Goal: Information Seeking & Learning: Learn about a topic

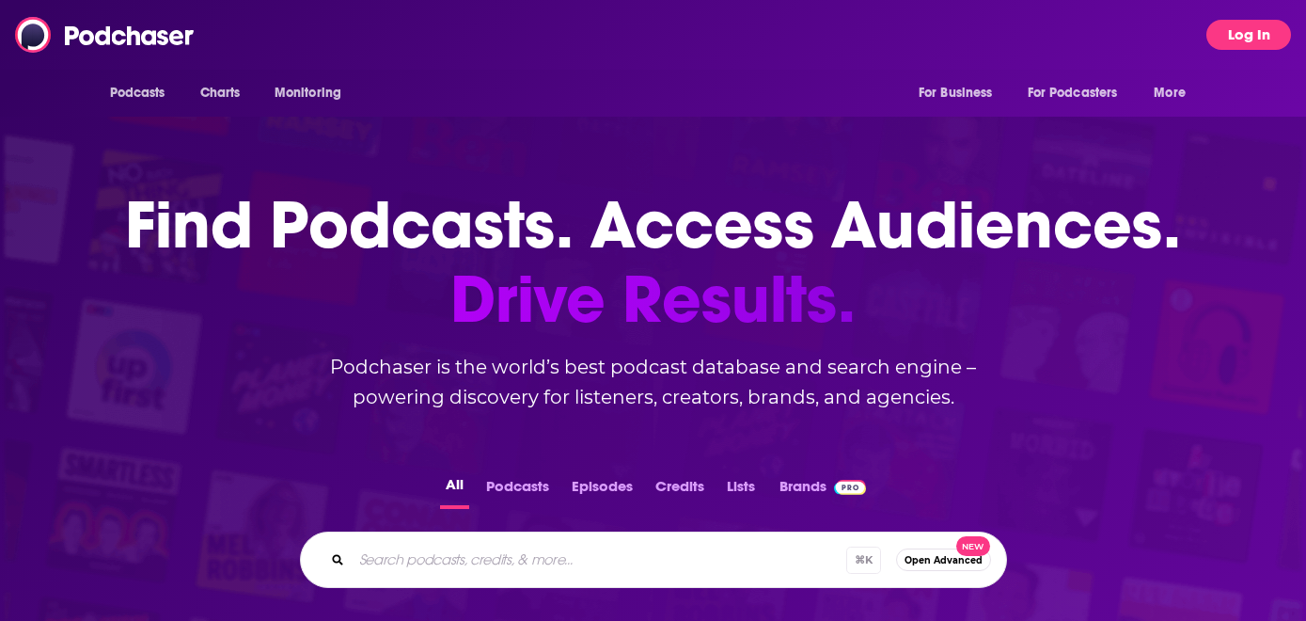
click at [1246, 23] on button "Log In" at bounding box center [1249, 35] width 85 height 30
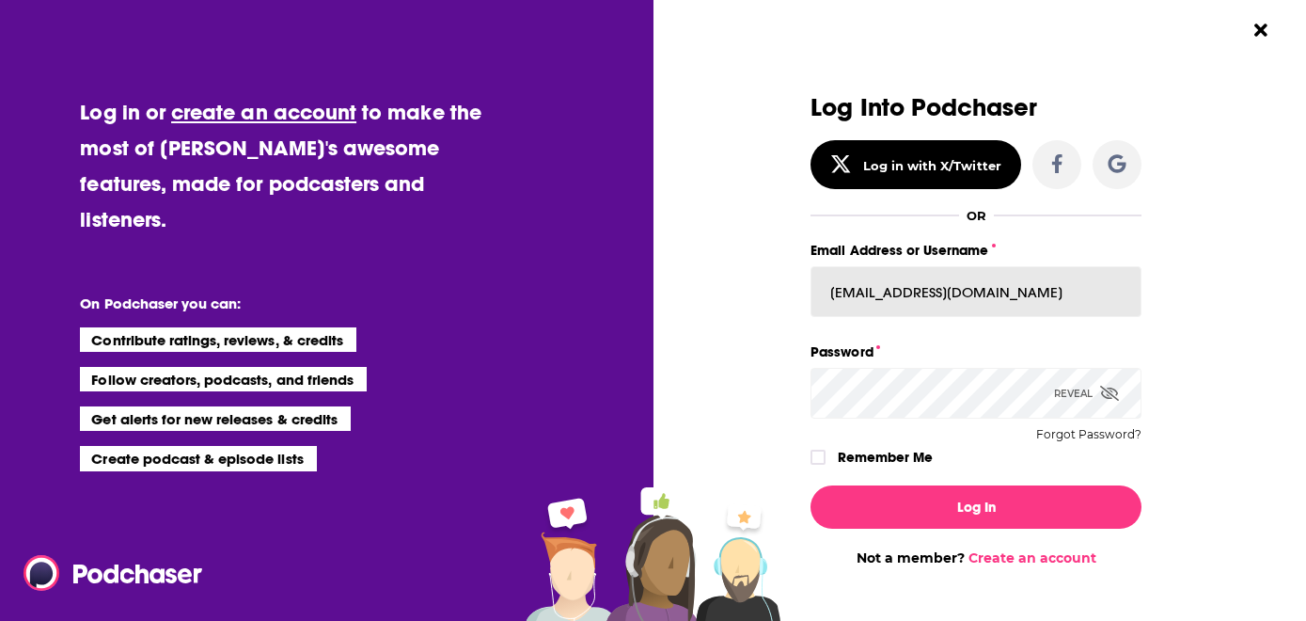
click at [902, 292] on input "[EMAIL_ADDRESS][DOMAIN_NAME]" at bounding box center [976, 291] width 331 height 51
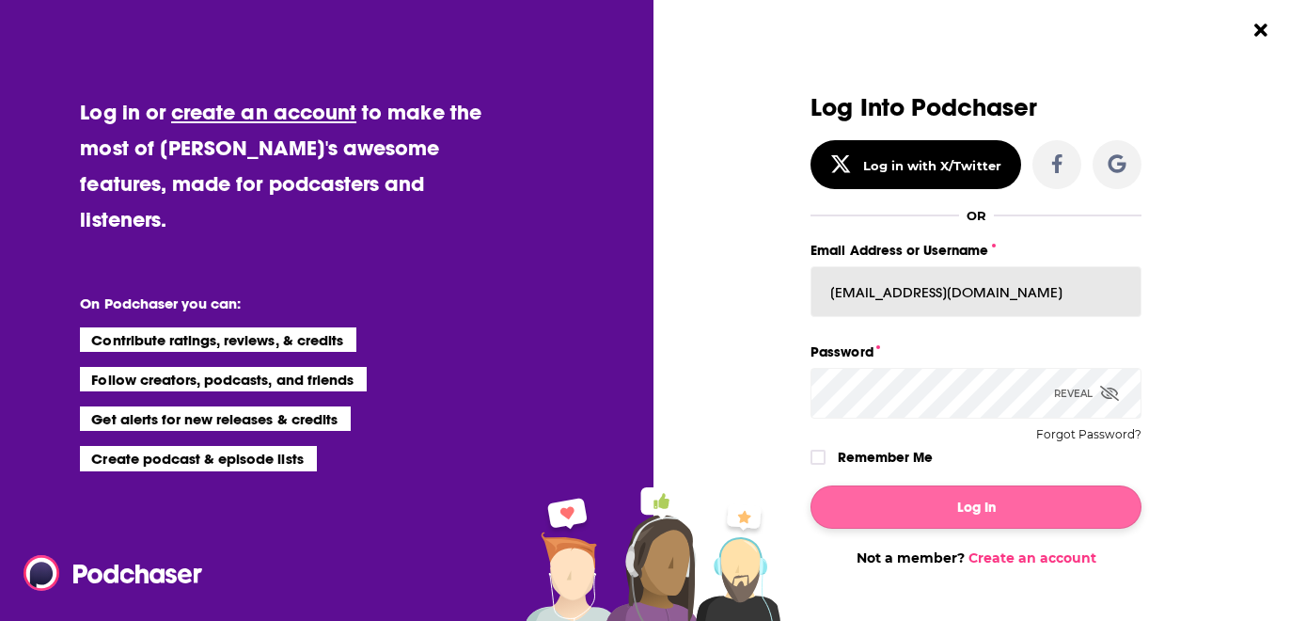
type input "[EMAIL_ADDRESS][DOMAIN_NAME]"
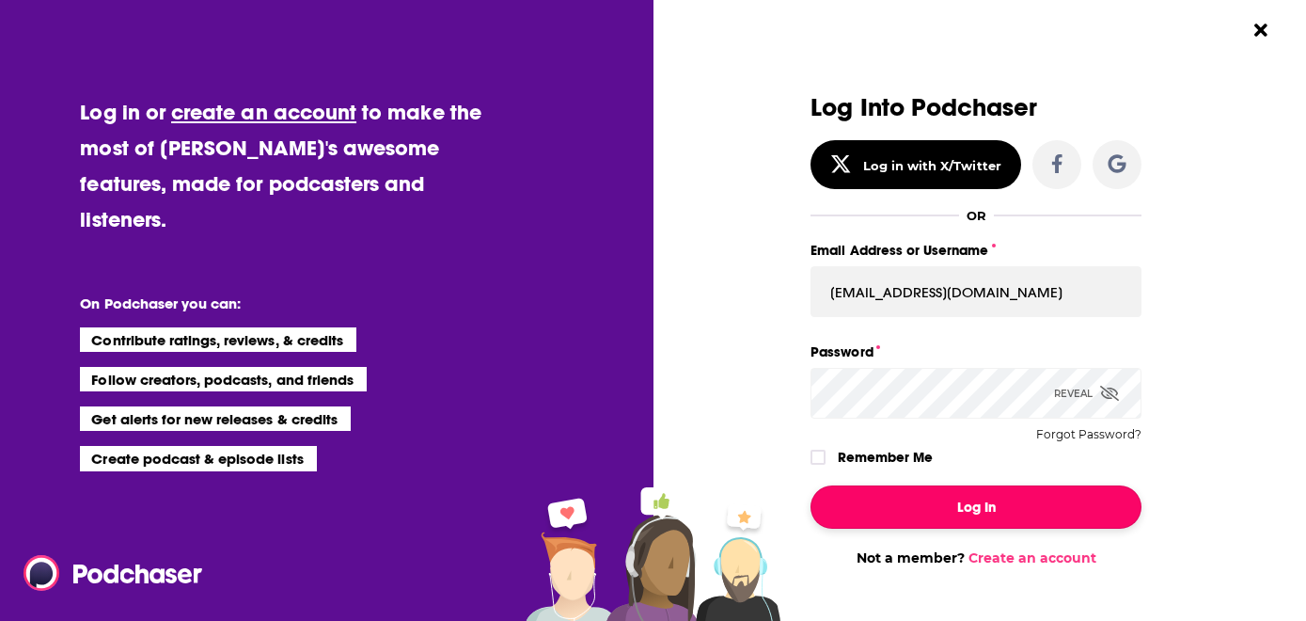
click at [875, 507] on button "Log In" at bounding box center [976, 506] width 331 height 43
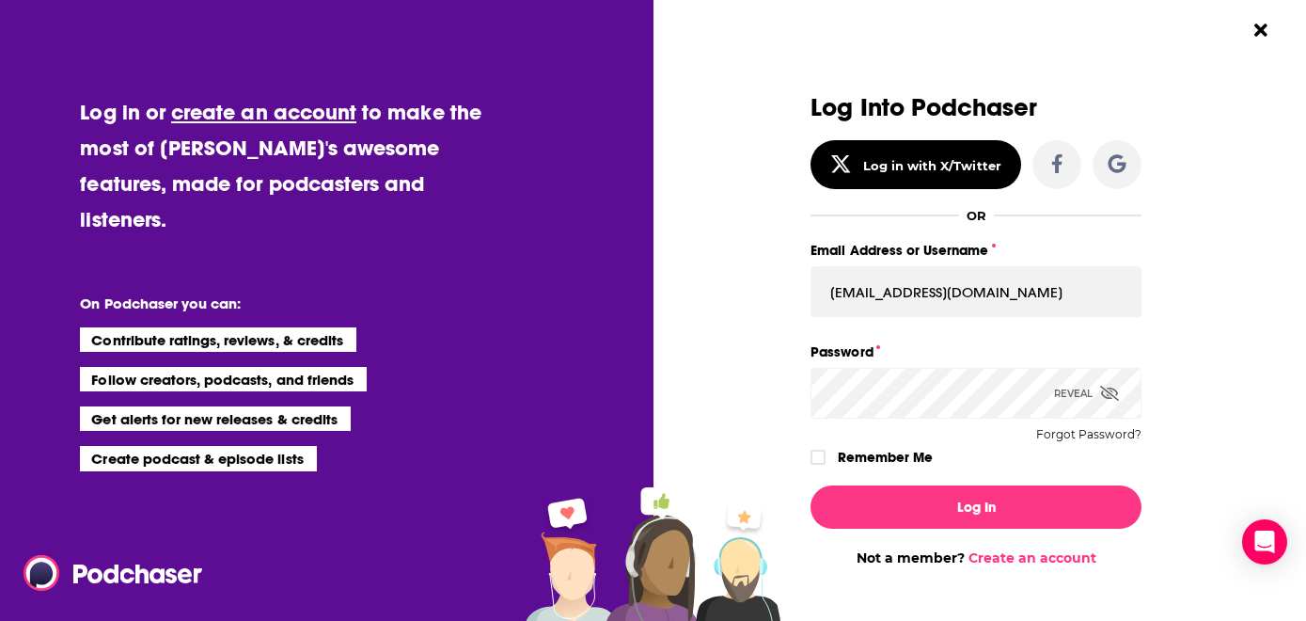
click at [811, 485] on button "Log In" at bounding box center [976, 506] width 331 height 43
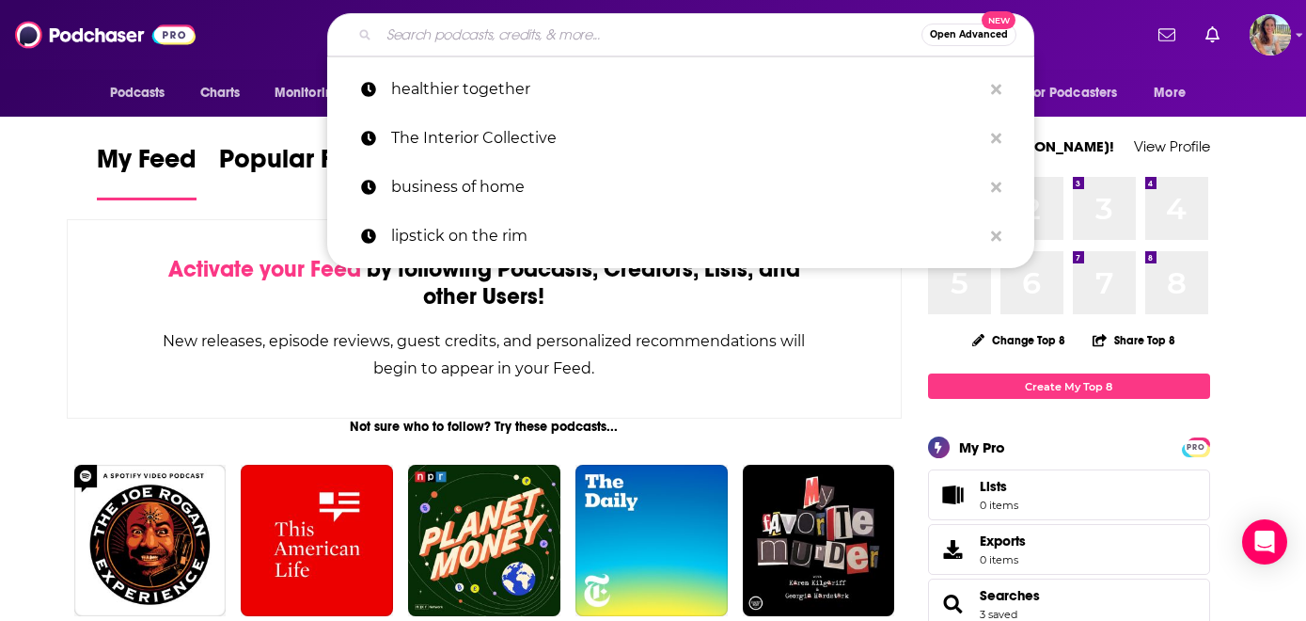
click at [517, 35] on input "Search podcasts, credits, & more..." at bounding box center [650, 35] width 543 height 30
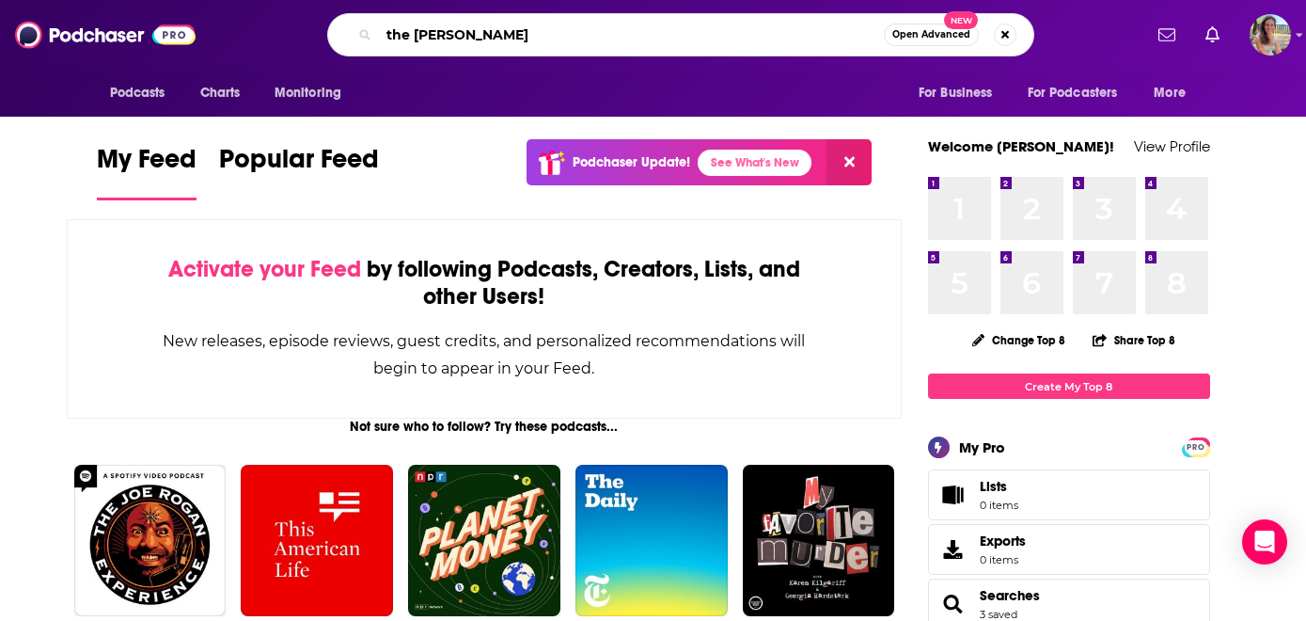
type input "the [PERSON_NAME]"
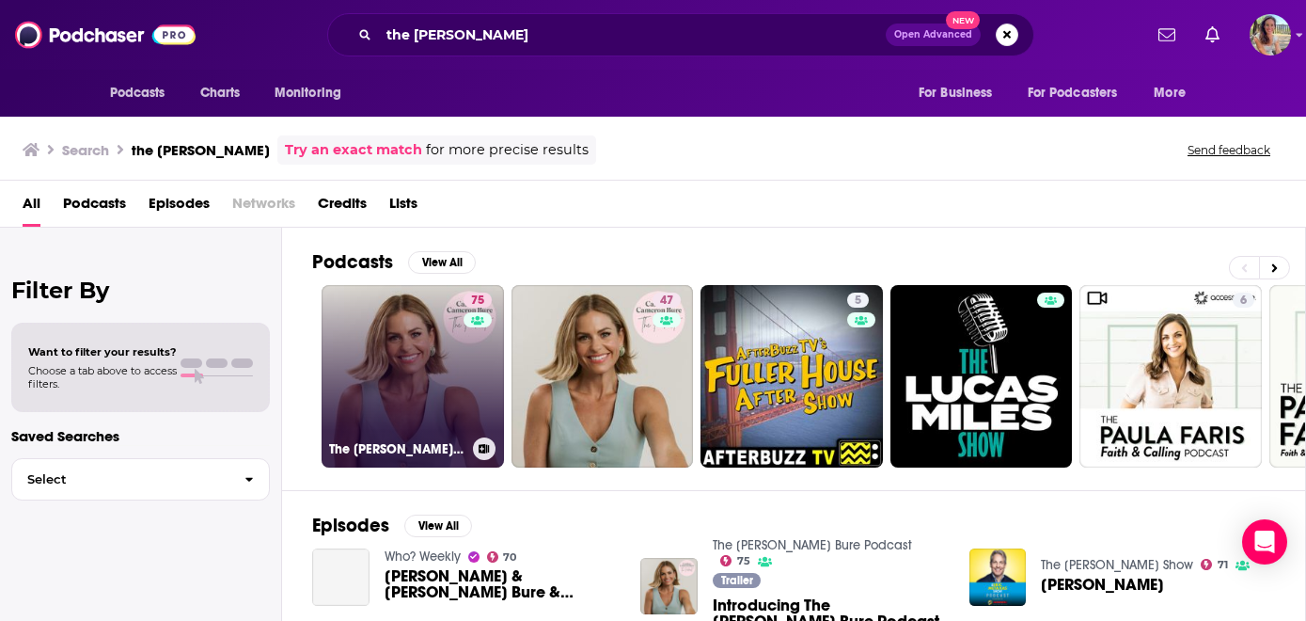
click at [440, 368] on link "75 The [PERSON_NAME] Bure Podcast" at bounding box center [413, 376] width 182 height 182
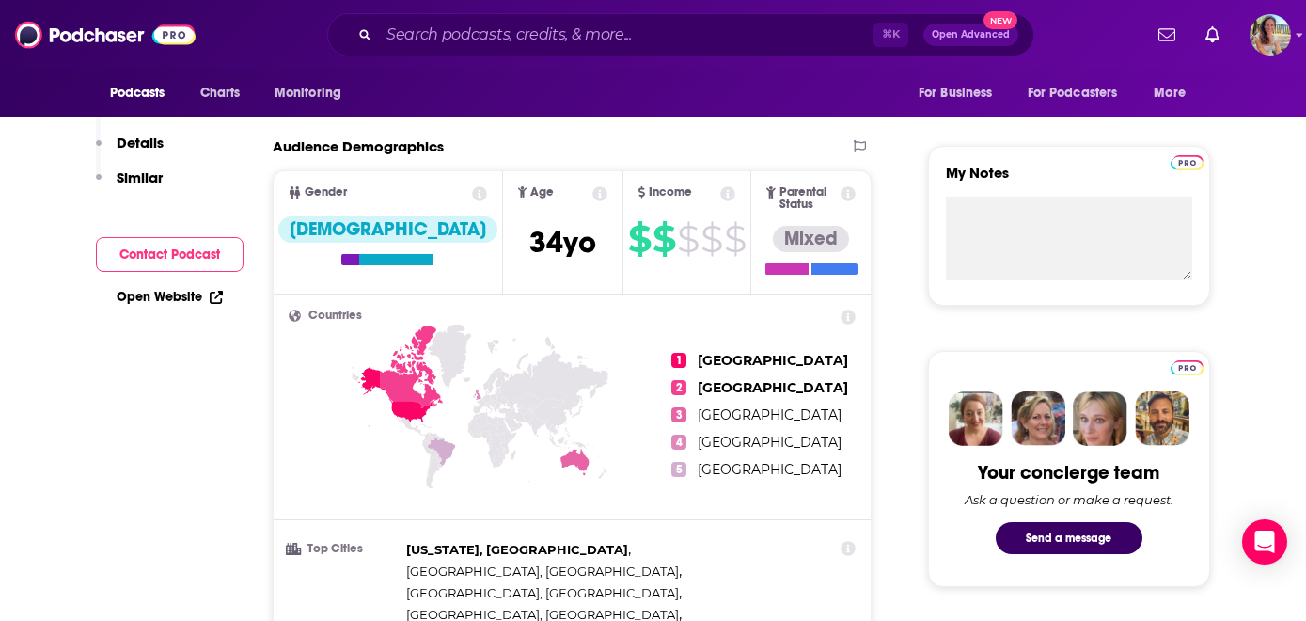
scroll to position [61, 0]
